Goal: Task Accomplishment & Management: Manage account settings

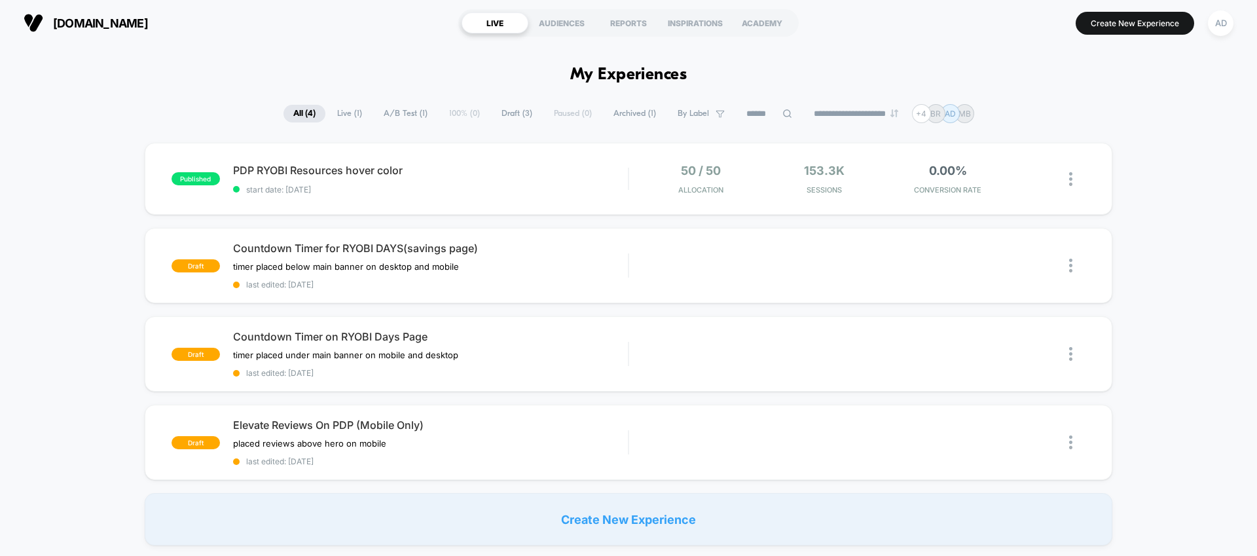
click at [864, 37] on section "Create New Experience AD" at bounding box center [1037, 23] width 399 height 33
click at [1221, 22] on div "AD" at bounding box center [1221, 23] width 26 height 26
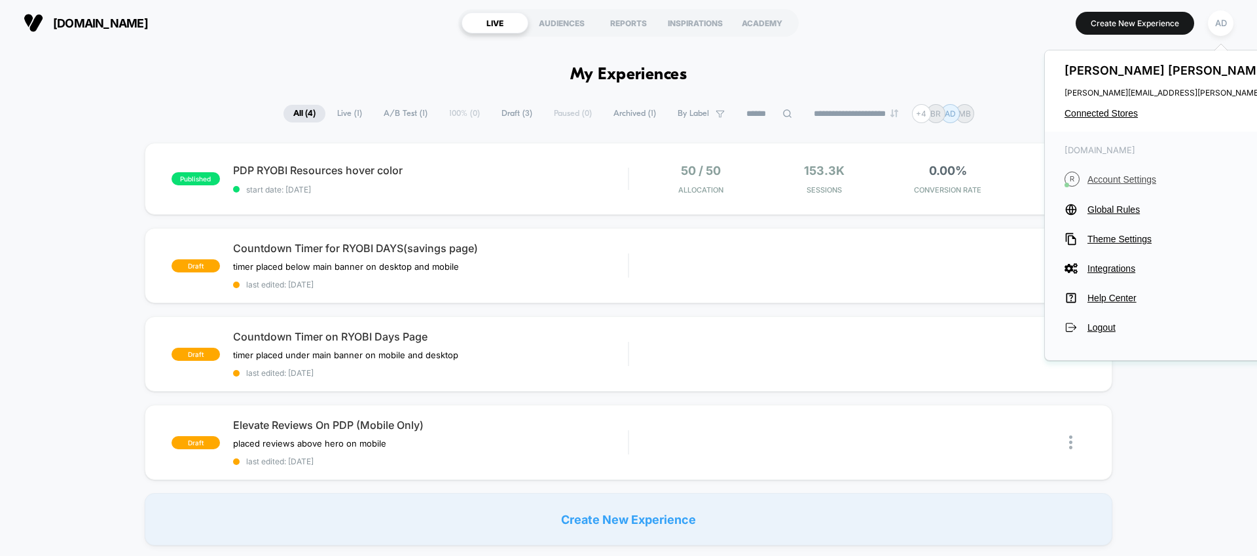
click at [1117, 181] on span "Account Settings" at bounding box center [1205, 179] width 237 height 10
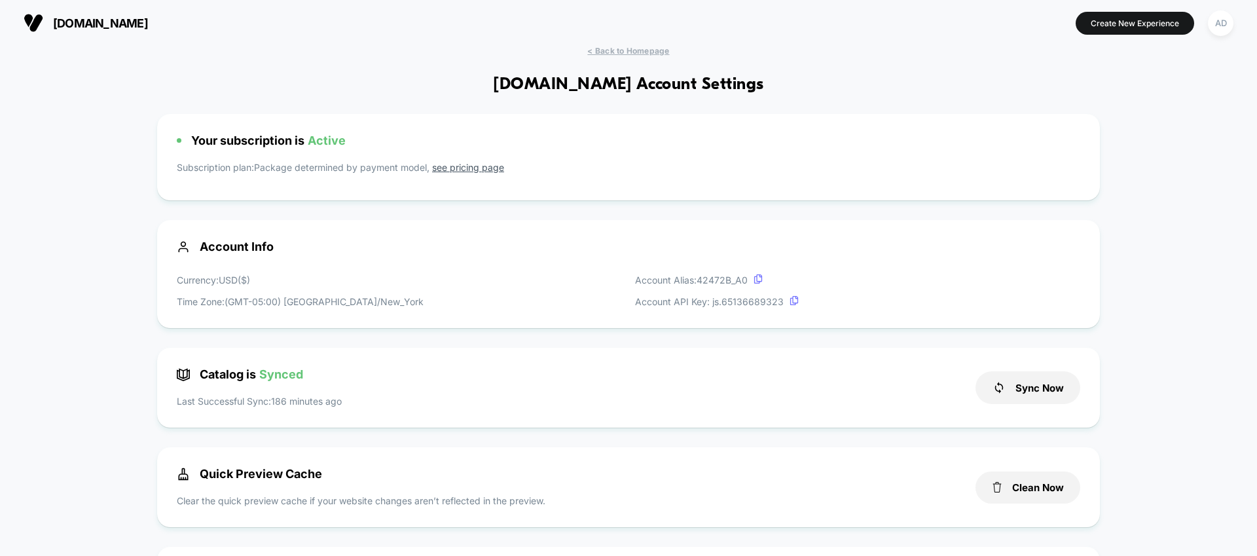
click at [632, 245] on span "Account Info" at bounding box center [628, 247] width 903 height 14
click at [1231, 25] on div "AD" at bounding box center [1221, 23] width 26 height 26
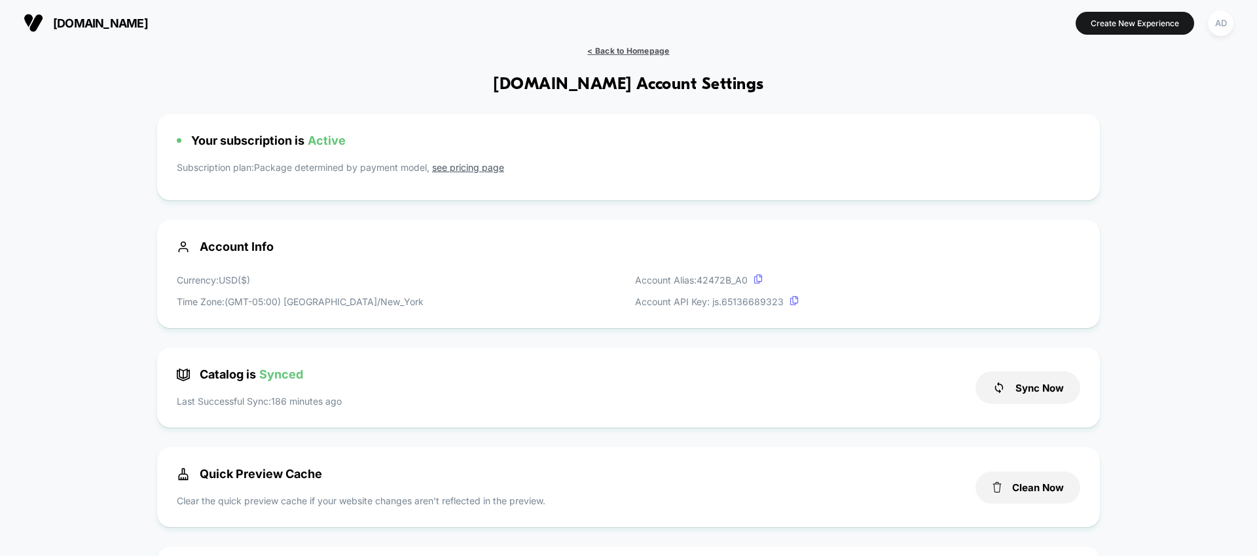
click at [600, 48] on span "< Back to Homepage" at bounding box center [628, 51] width 82 height 10
